Goal: Task Accomplishment & Management: Manage account settings

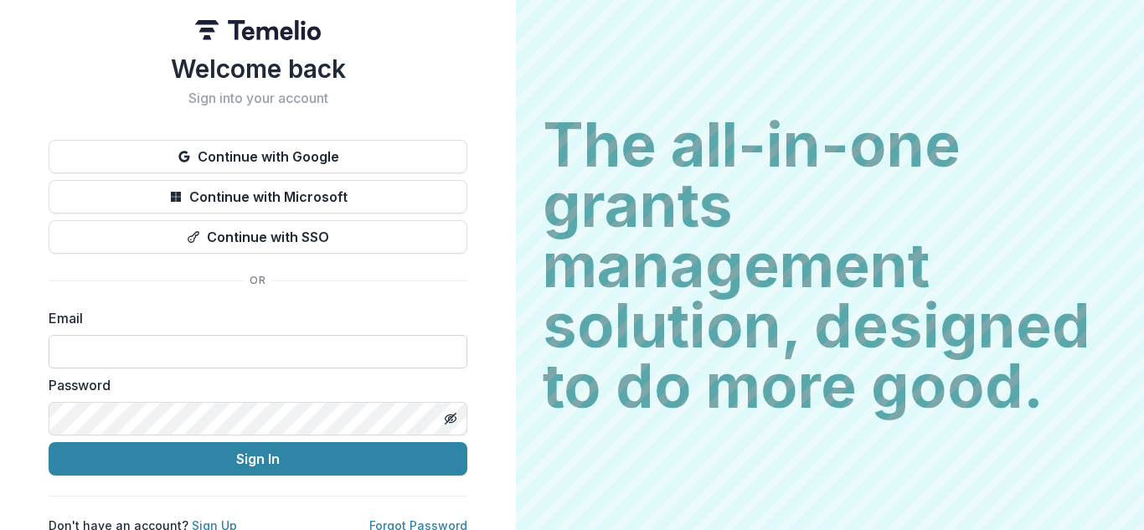
click at [340, 361] on input at bounding box center [258, 351] width 419 height 33
type input "**********"
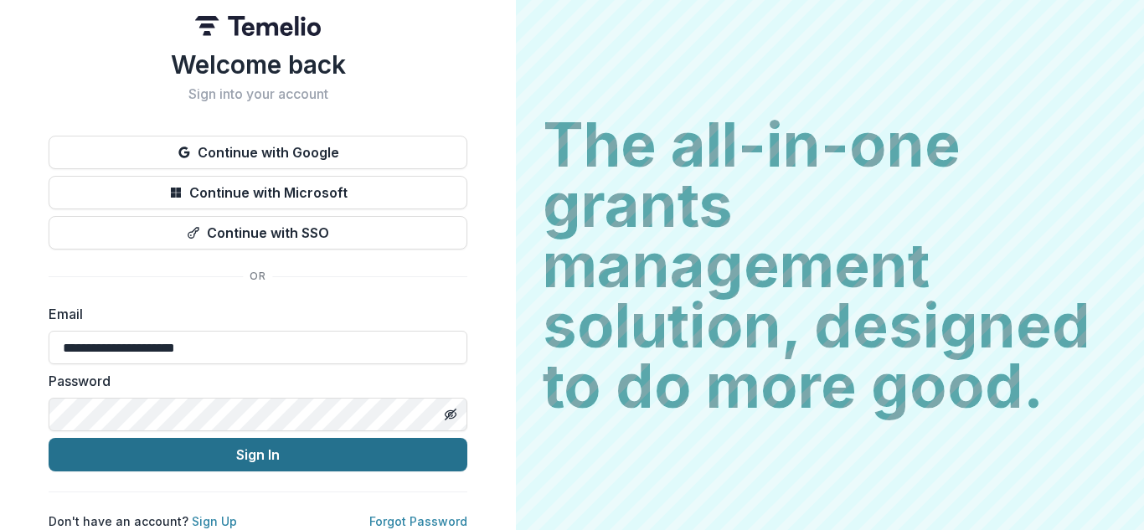
click at [248, 449] on button "Sign In" at bounding box center [258, 454] width 419 height 33
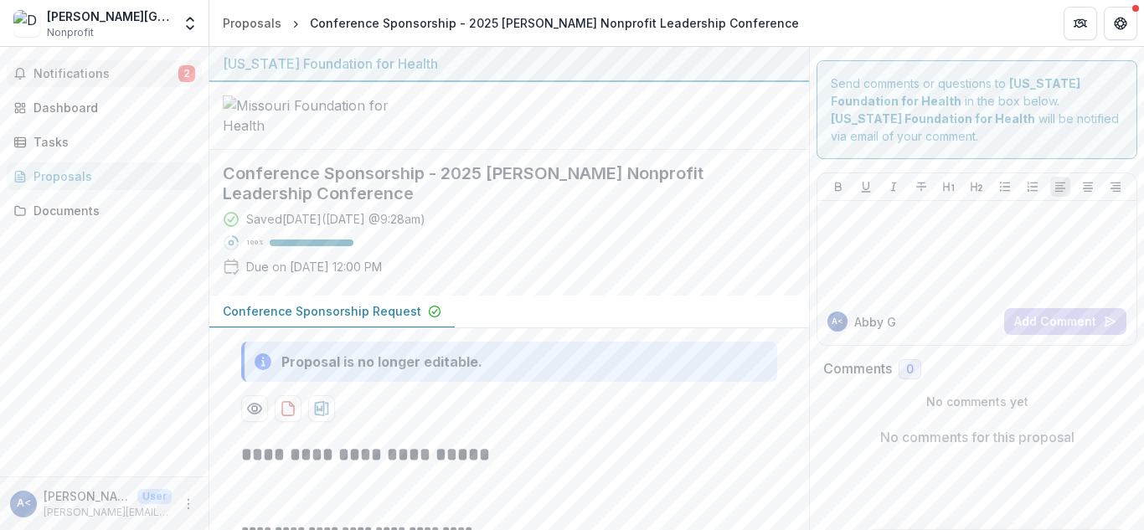
click at [111, 71] on span "Notifications" at bounding box center [105, 74] width 145 height 14
click at [594, 150] on div at bounding box center [508, 116] width 599 height 68
click at [60, 134] on div "Tasks" at bounding box center [110, 142] width 155 height 18
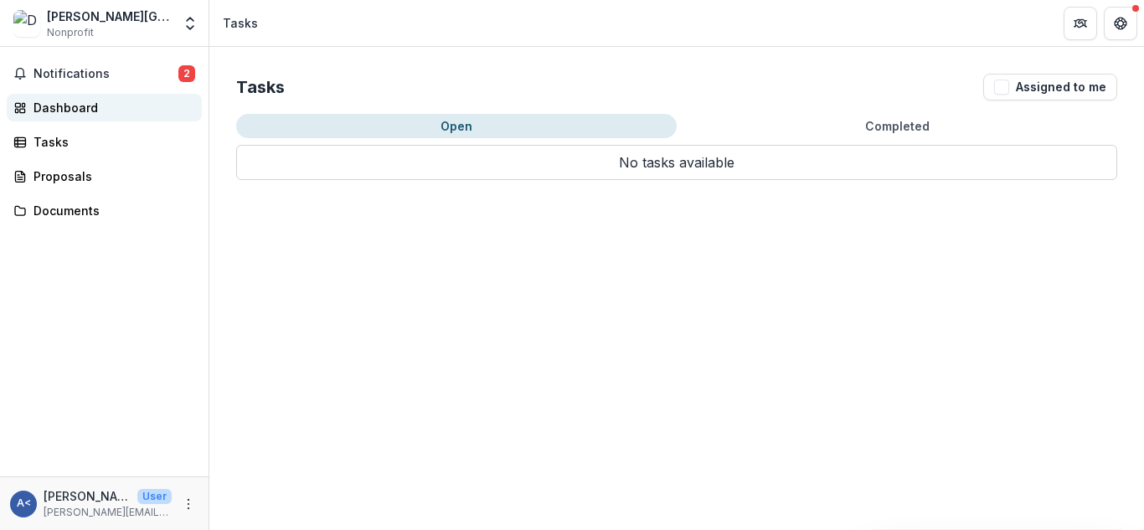
click at [77, 112] on div "Dashboard" at bounding box center [110, 108] width 155 height 18
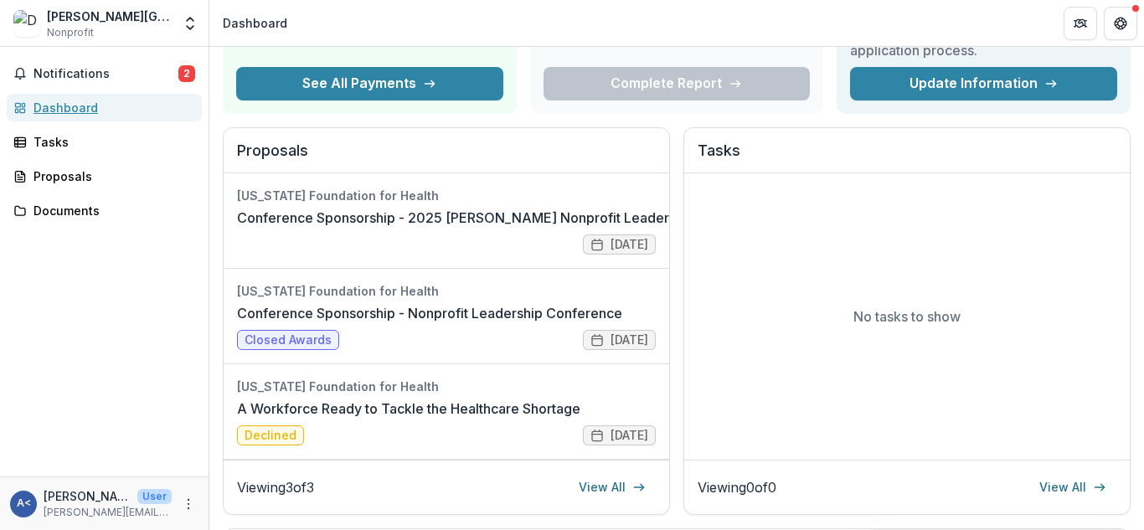
scroll to position [141, 0]
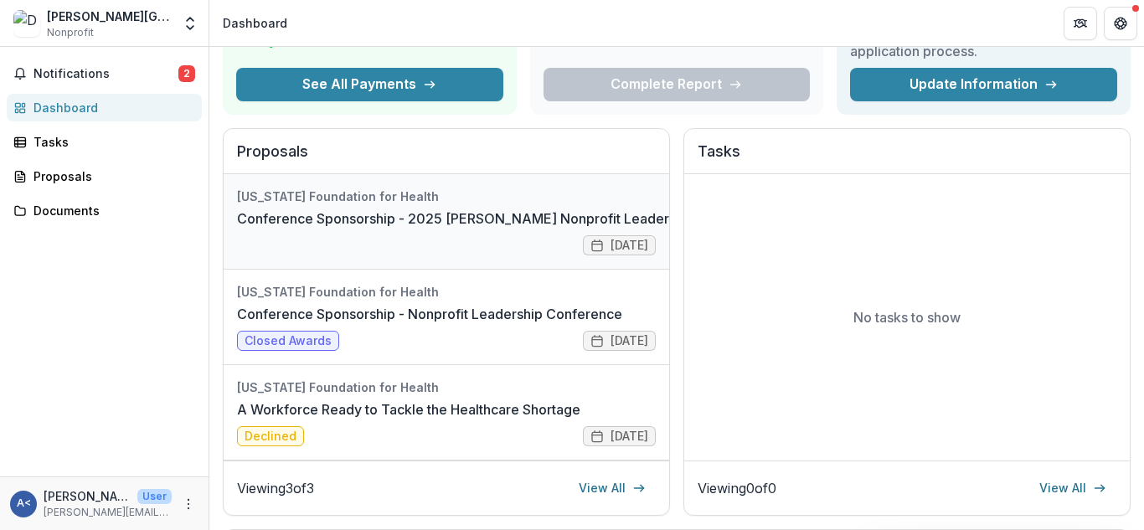
click at [465, 212] on link "Conference Sponsorship - 2025 [PERSON_NAME] Nonprofit Leadership Conference" at bounding box center [506, 218] width 538 height 20
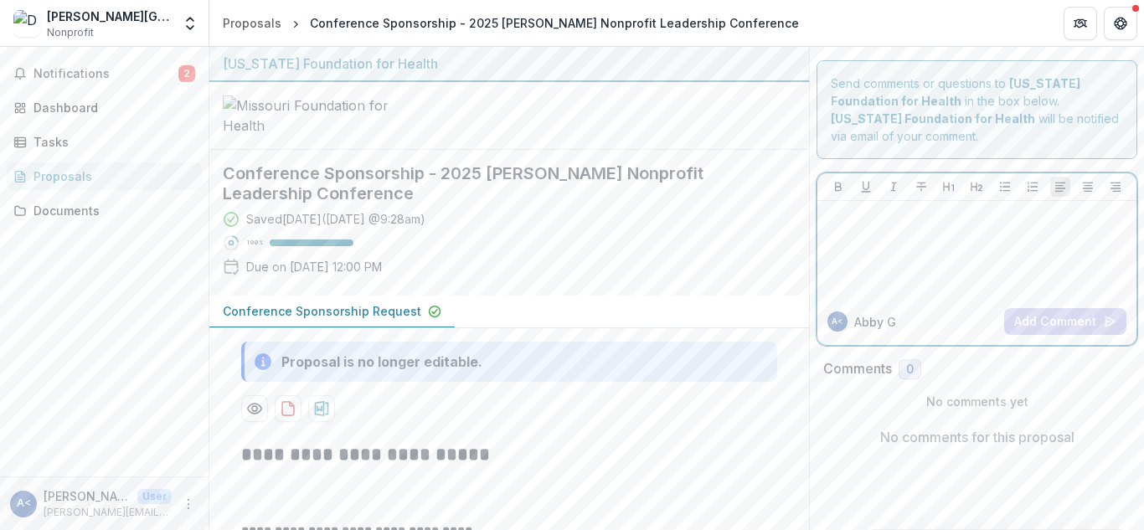
click at [862, 242] on div at bounding box center [977, 250] width 306 height 84
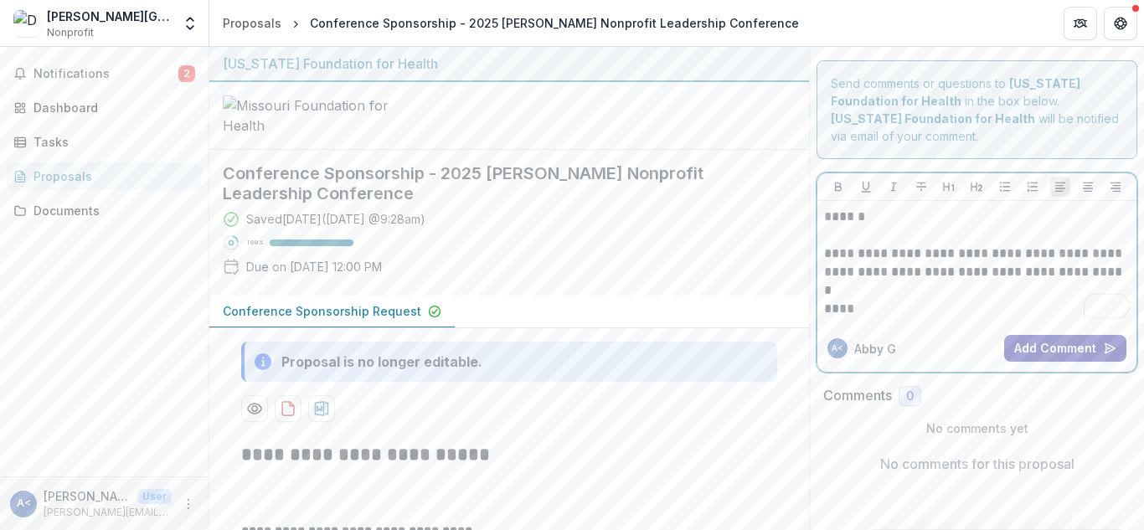
click at [1075, 353] on button "Add Comment" at bounding box center [1065, 348] width 122 height 27
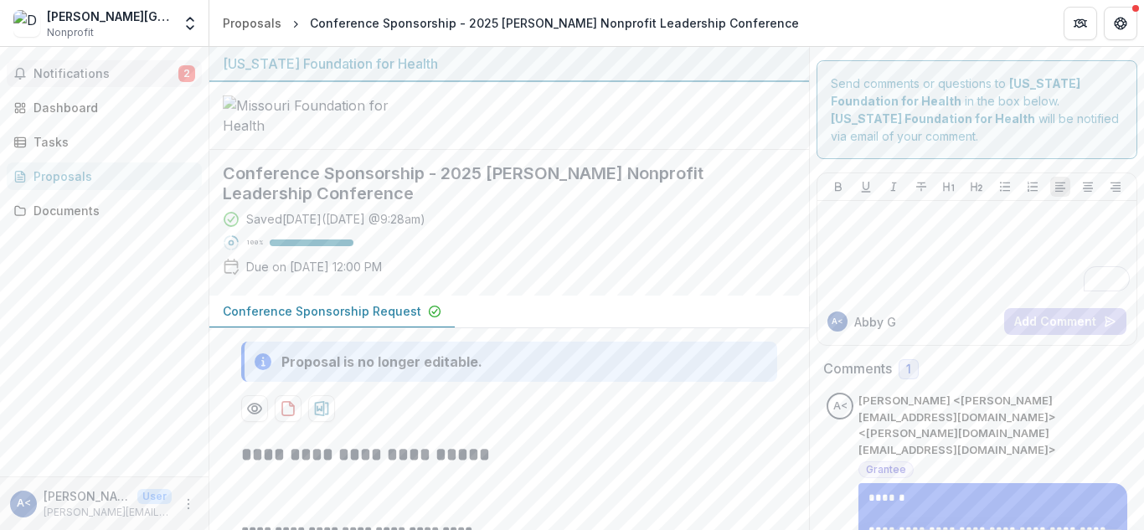
click at [104, 73] on span "Notifications" at bounding box center [105, 74] width 145 height 14
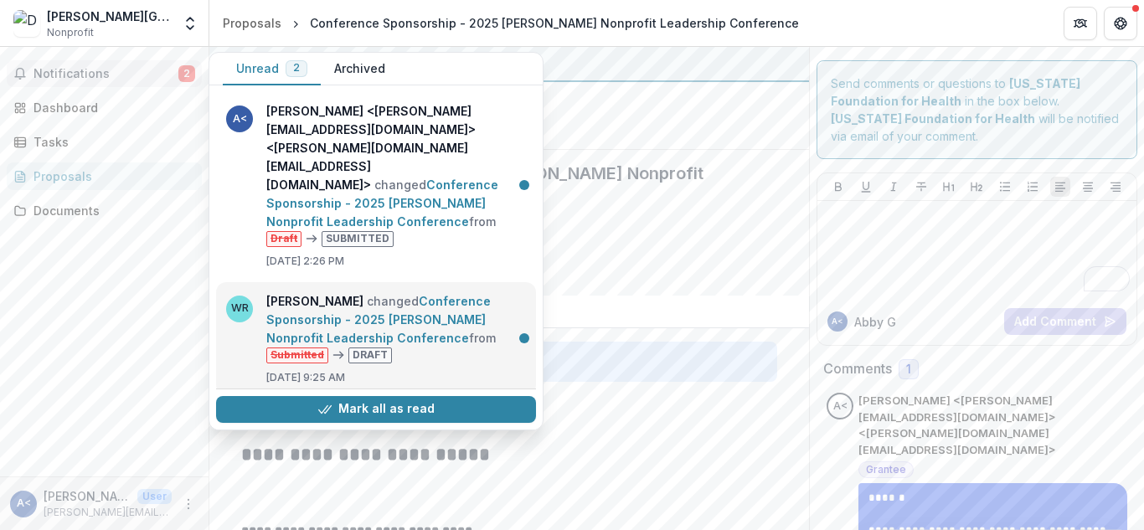
click at [460, 294] on link "Conference Sponsorship - 2025 [PERSON_NAME] Nonprofit Leadership Conference" at bounding box center [378, 319] width 224 height 51
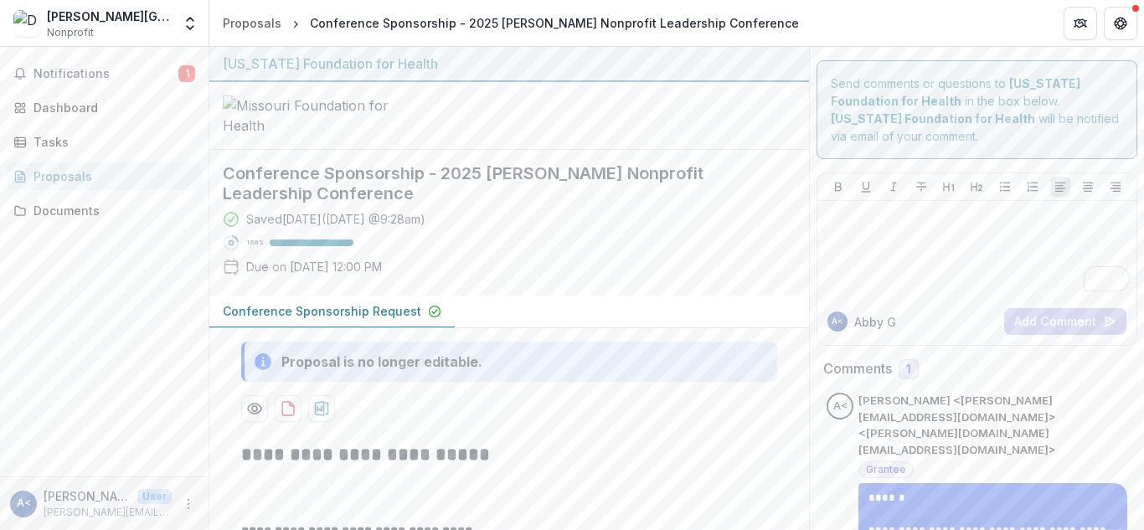
click at [125, 169] on div "Proposals" at bounding box center [110, 176] width 155 height 18
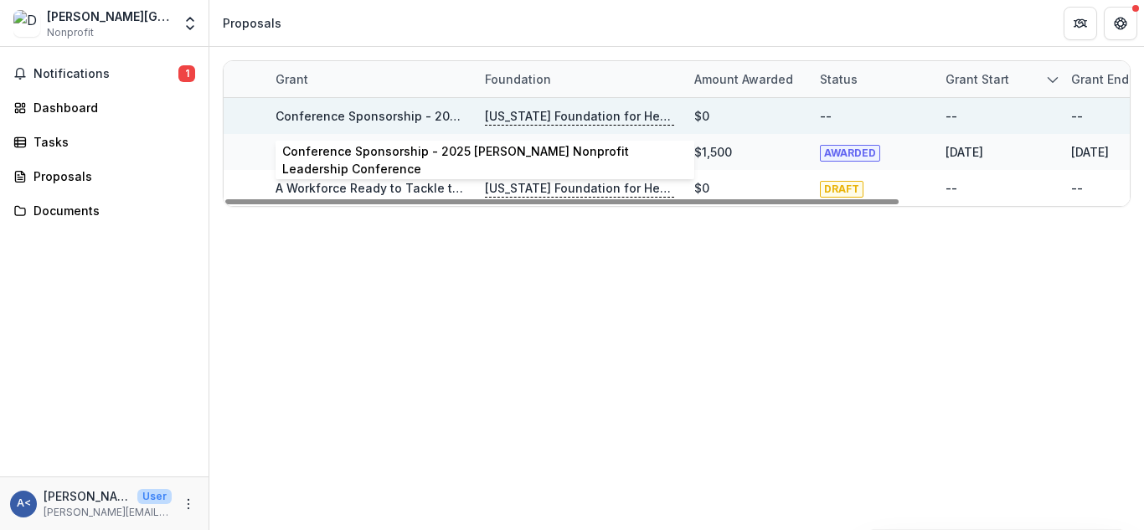
click at [383, 113] on link "Conference Sponsorship - 2025 [PERSON_NAME] Nonprofit Leadership Conference" at bounding box center [519, 116] width 489 height 14
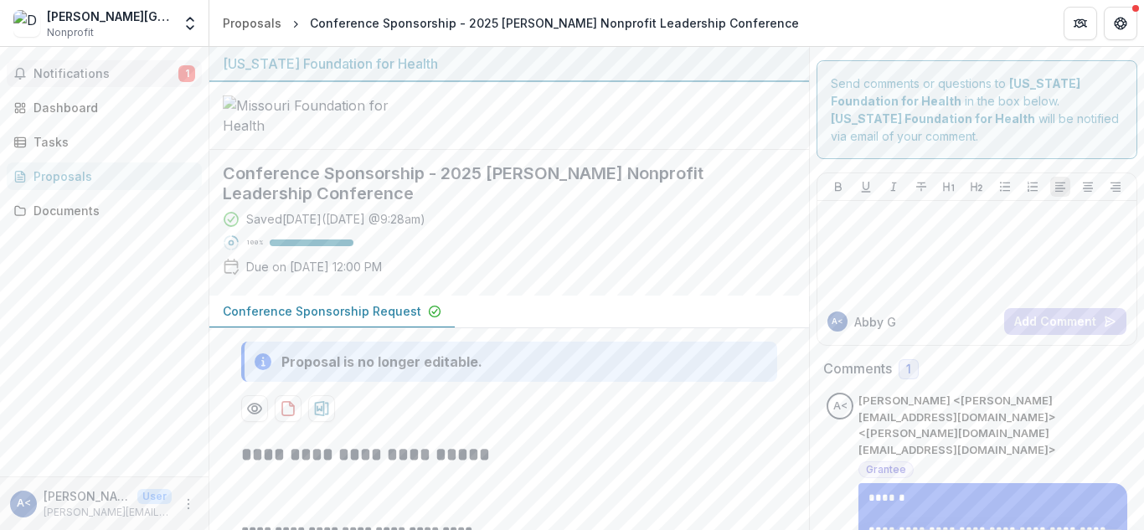
click at [78, 80] on span "Notifications" at bounding box center [105, 74] width 145 height 14
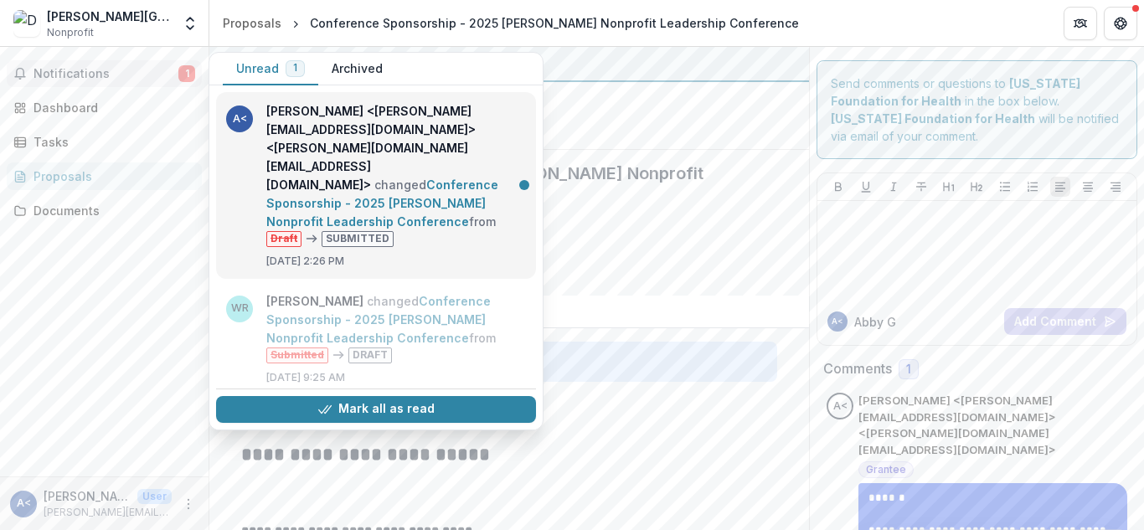
click at [304, 178] on link "Conference Sponsorship - 2025 [PERSON_NAME] Nonprofit Leadership Conference" at bounding box center [382, 203] width 232 height 51
